Goal: Task Accomplishment & Management: Use online tool/utility

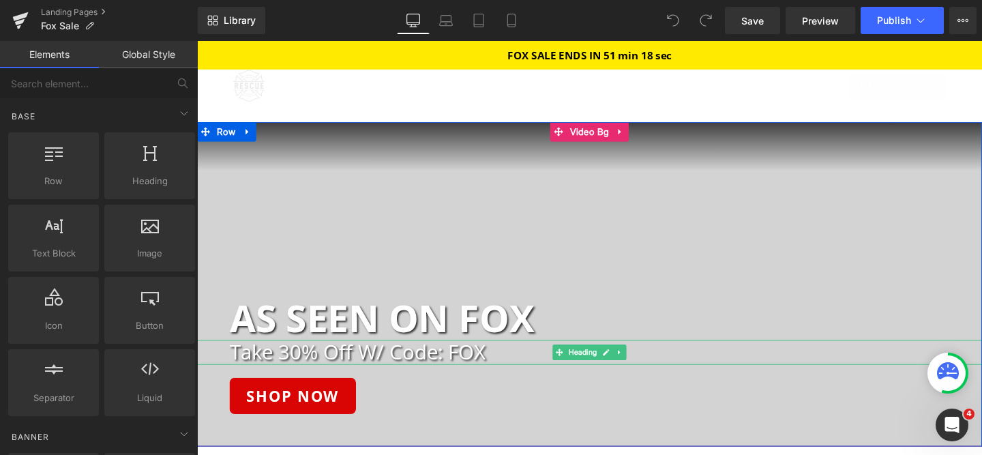
click at [398, 367] on h2 "Take 30% Off W/ Code: FOX" at bounding box center [626, 367] width 791 height 25
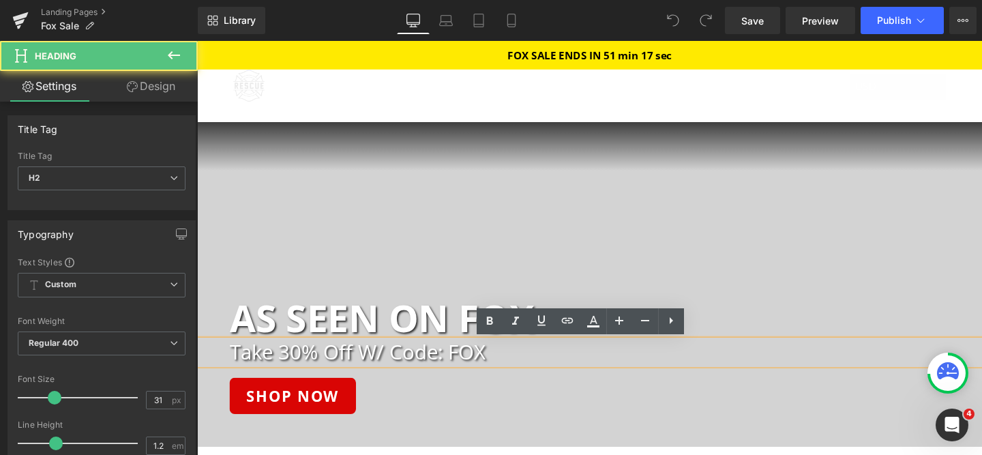
click at [310, 369] on h2 "Take 30% Off W/ Code: FOX" at bounding box center [626, 367] width 791 height 25
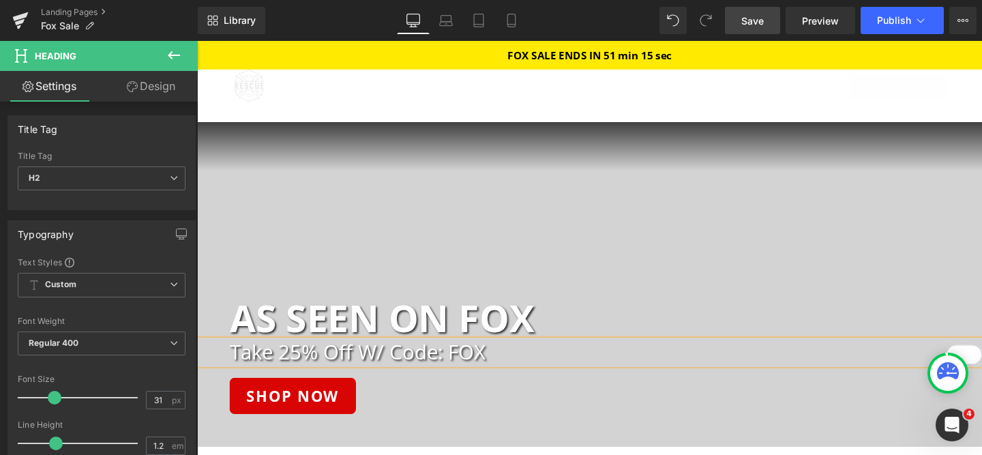
click at [761, 28] on link "Save" at bounding box center [752, 20] width 55 height 27
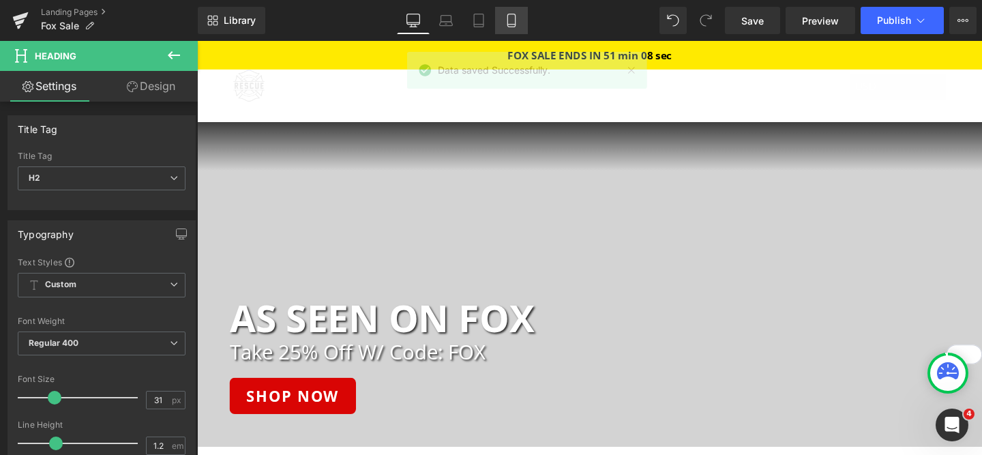
click at [508, 23] on icon at bounding box center [512, 21] width 14 height 14
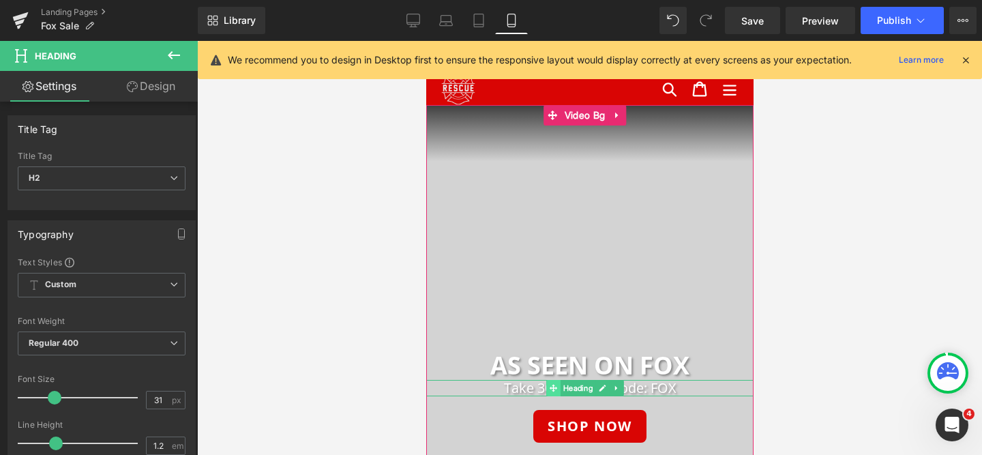
click at [546, 391] on span at bounding box center [553, 388] width 14 height 16
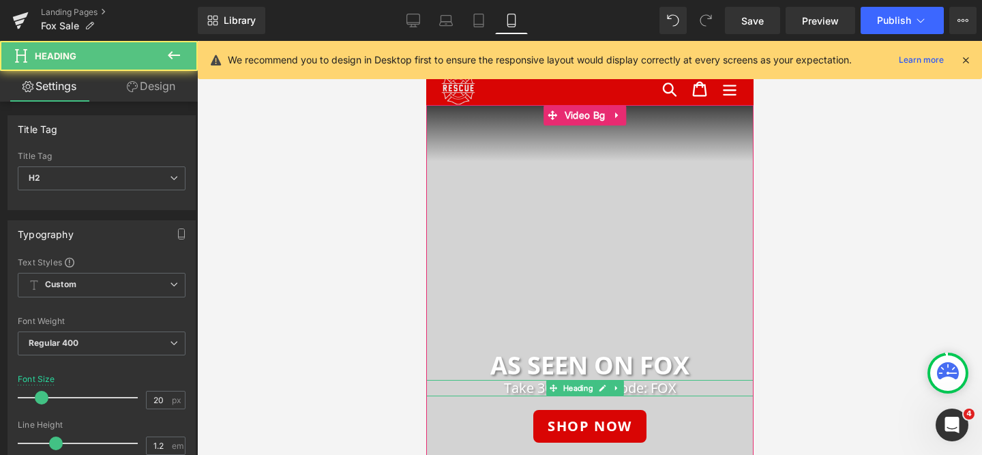
click at [529, 388] on h2 "Take 30% Off W/ Code: FOX" at bounding box center [589, 388] width 327 height 16
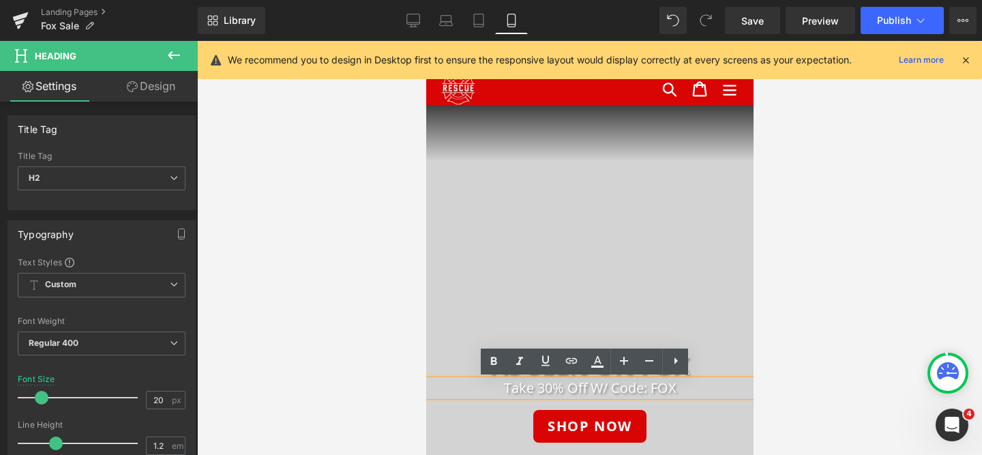
click at [541, 388] on h2 "Take 30% Off W/ Code: FOX" at bounding box center [589, 388] width 327 height 16
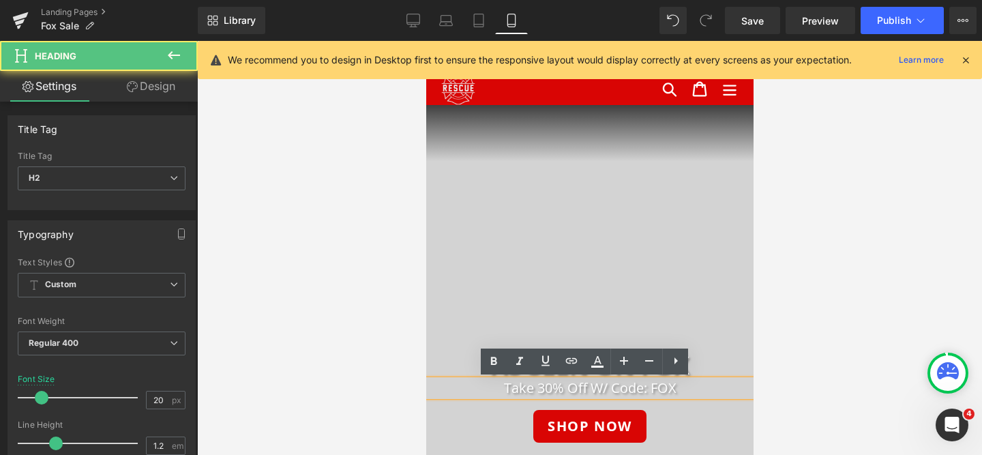
click at [546, 390] on h2 "Take 30% Off W/ Code: FOX" at bounding box center [589, 388] width 327 height 16
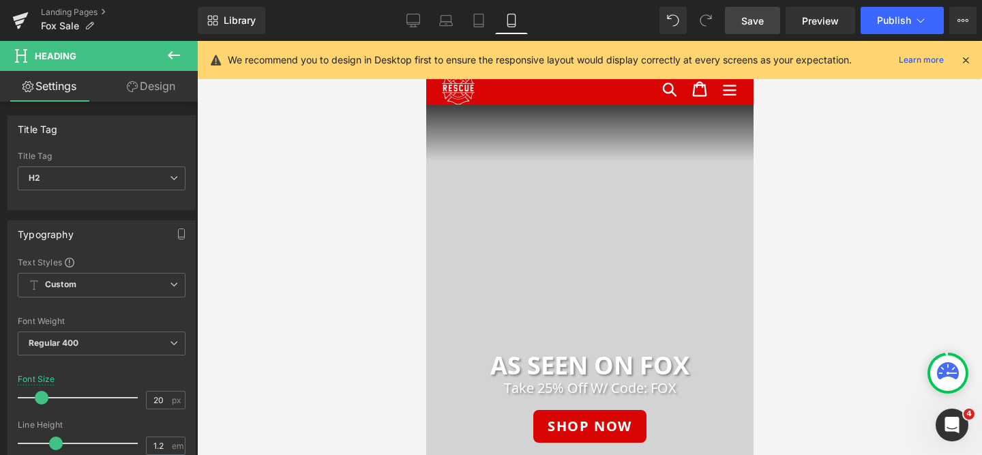
click at [751, 31] on link "Save" at bounding box center [752, 20] width 55 height 27
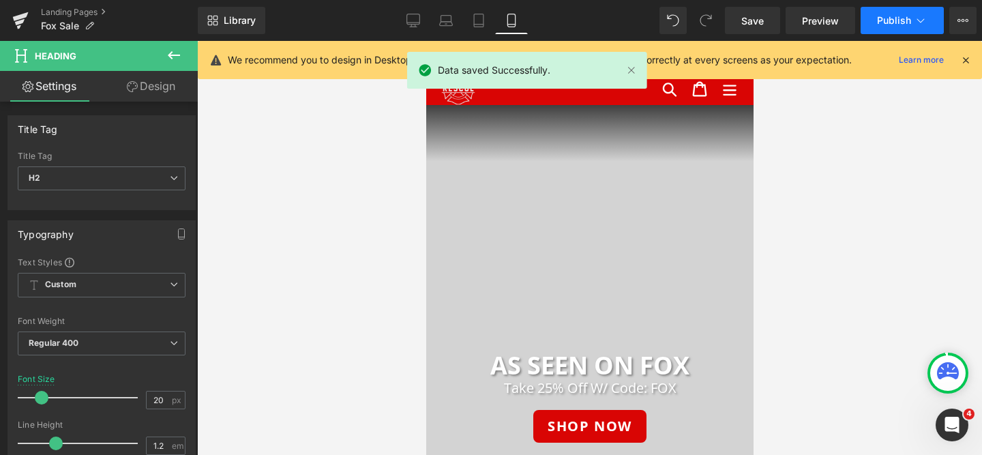
click at [868, 31] on button "Publish" at bounding box center [902, 20] width 83 height 27
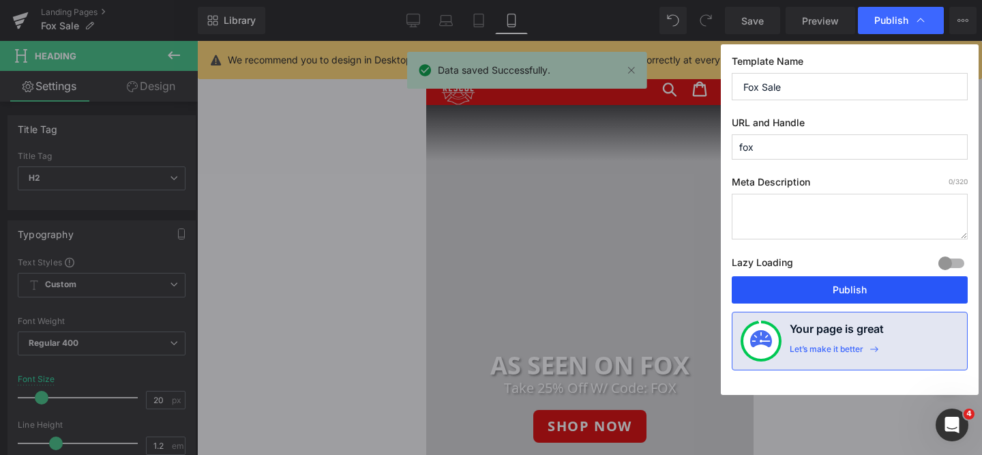
click at [817, 282] on button "Publish" at bounding box center [850, 289] width 236 height 27
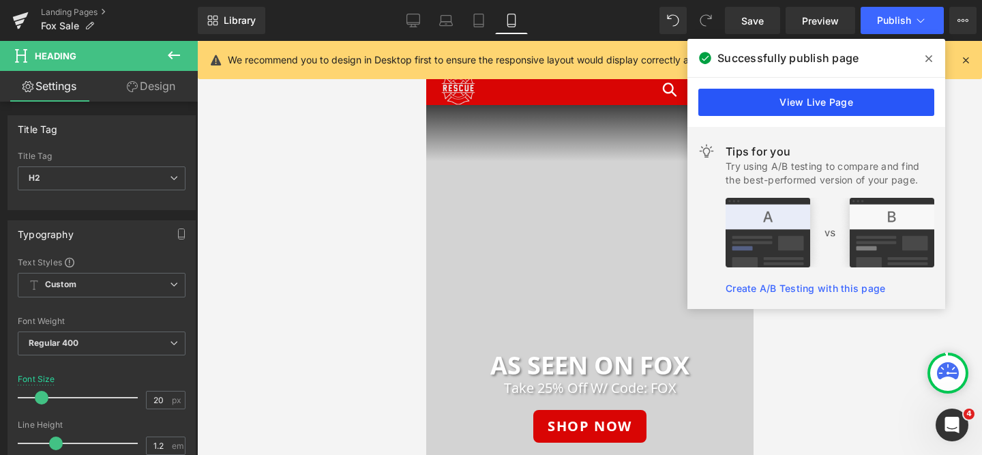
click at [825, 99] on link "View Live Page" at bounding box center [817, 102] width 236 height 27
